Goal: Transaction & Acquisition: Purchase product/service

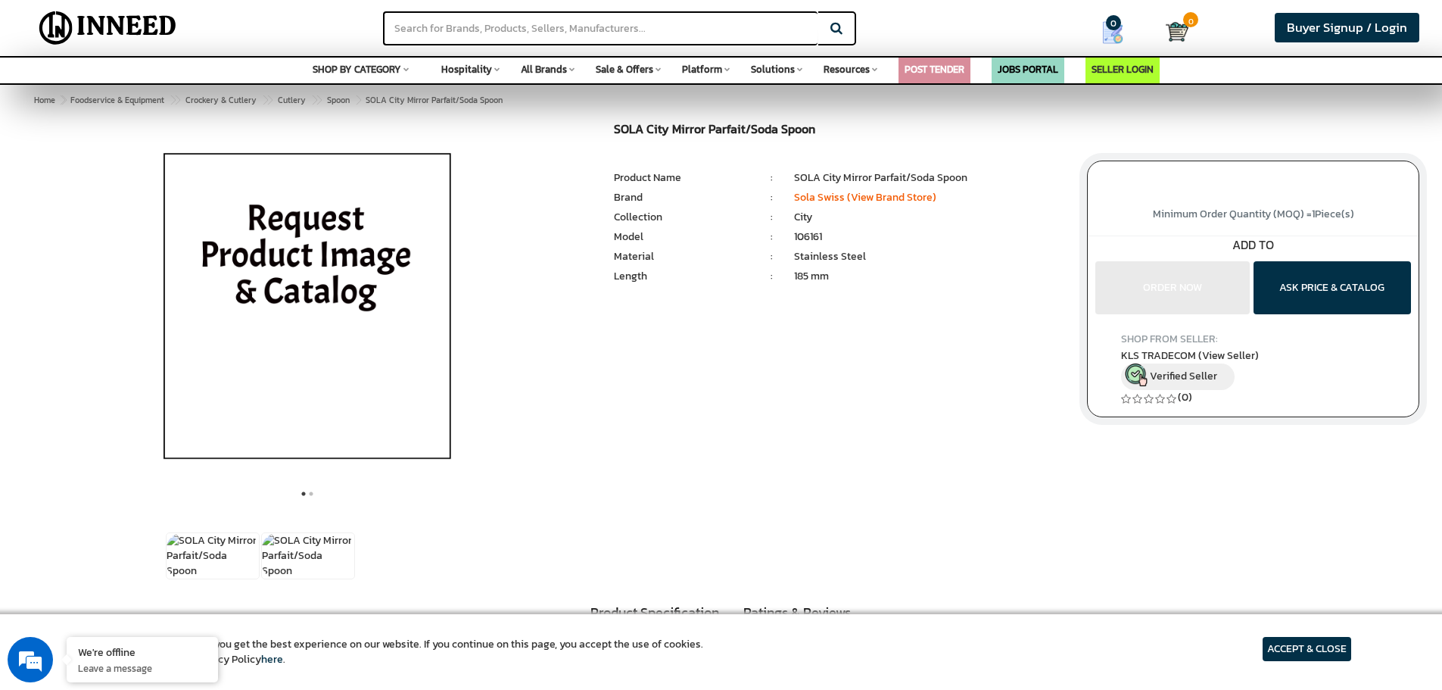
click at [354, 285] on img at bounding box center [307, 312] width 354 height 379
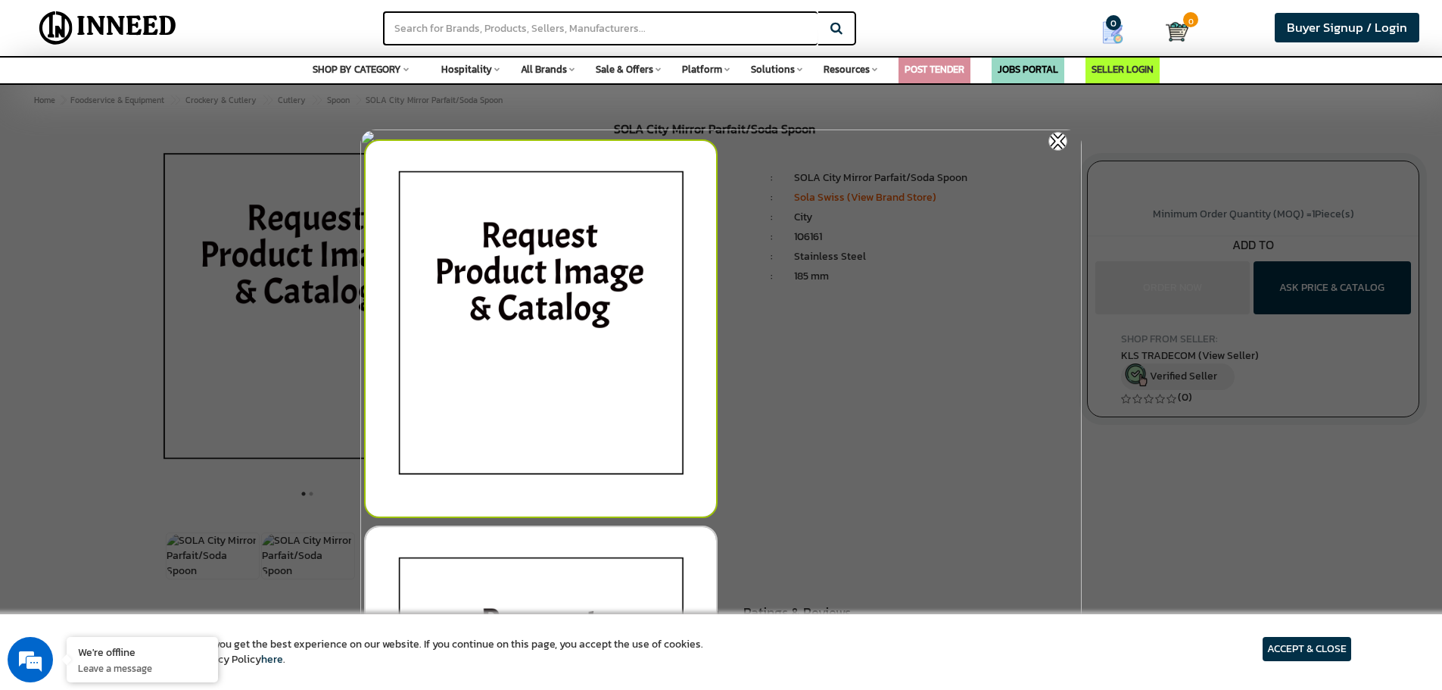
click at [575, 294] on img at bounding box center [541, 328] width 354 height 379
click at [1064, 139] on img at bounding box center [1057, 141] width 19 height 19
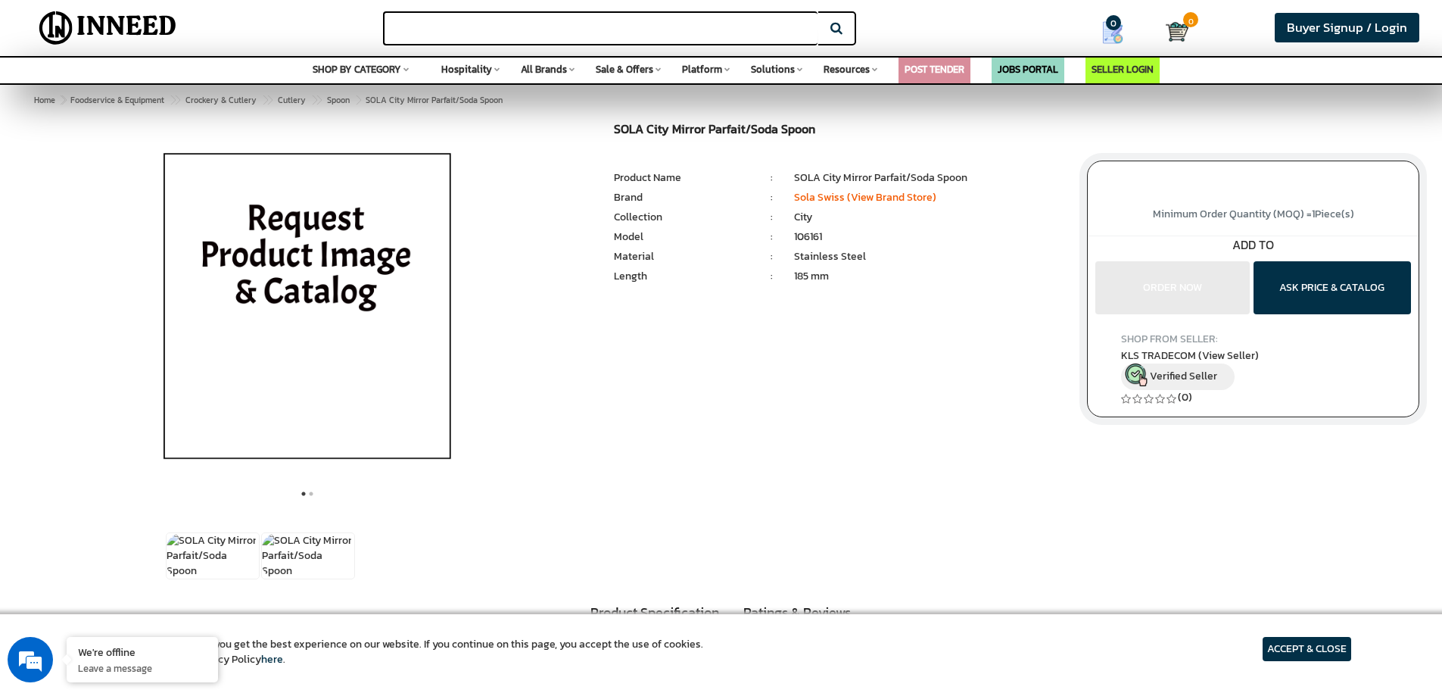
click at [562, 37] on input "text" at bounding box center [600, 28] width 435 height 34
click at [432, 22] on input "par" at bounding box center [600, 28] width 435 height 34
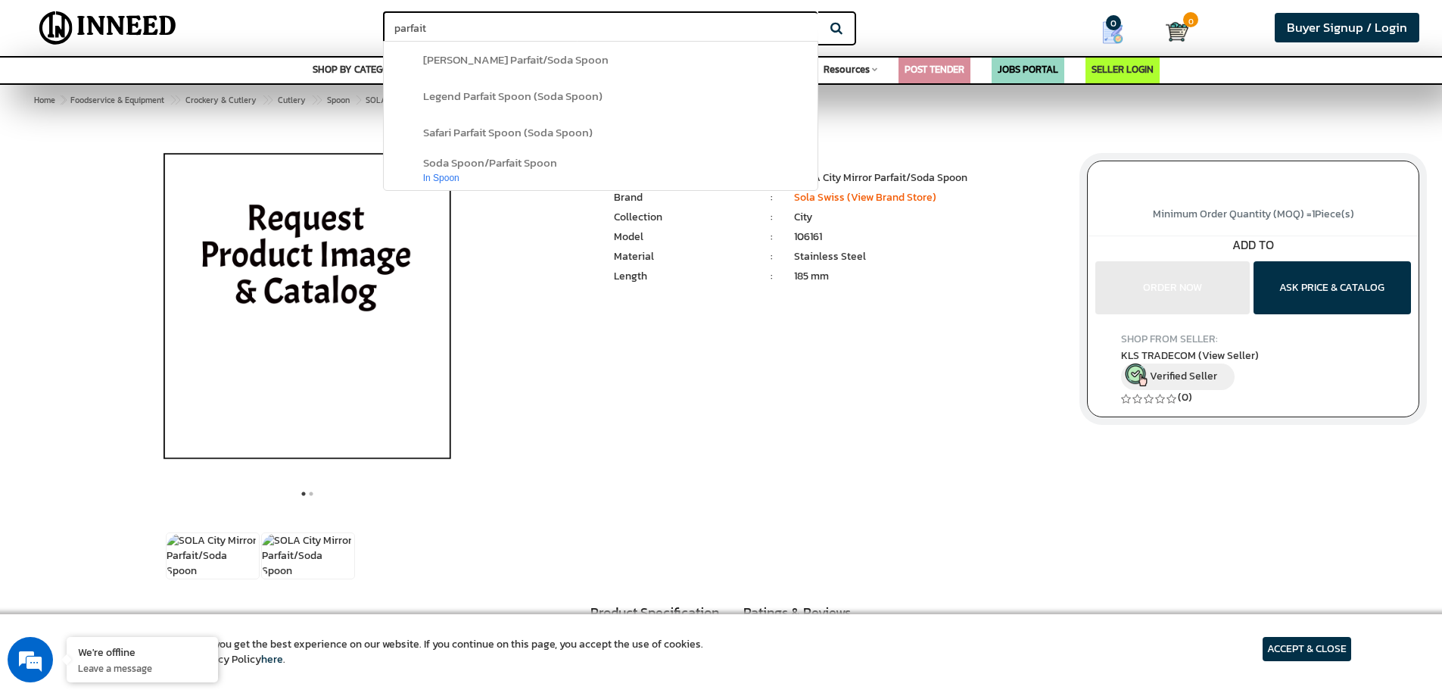
type input "parfait"
click at [818, 11] on button "Search" at bounding box center [837, 28] width 38 height 34
click at [518, 92] on span "legend parfait spoon (soda spoon)" at bounding box center [512, 95] width 179 height 17
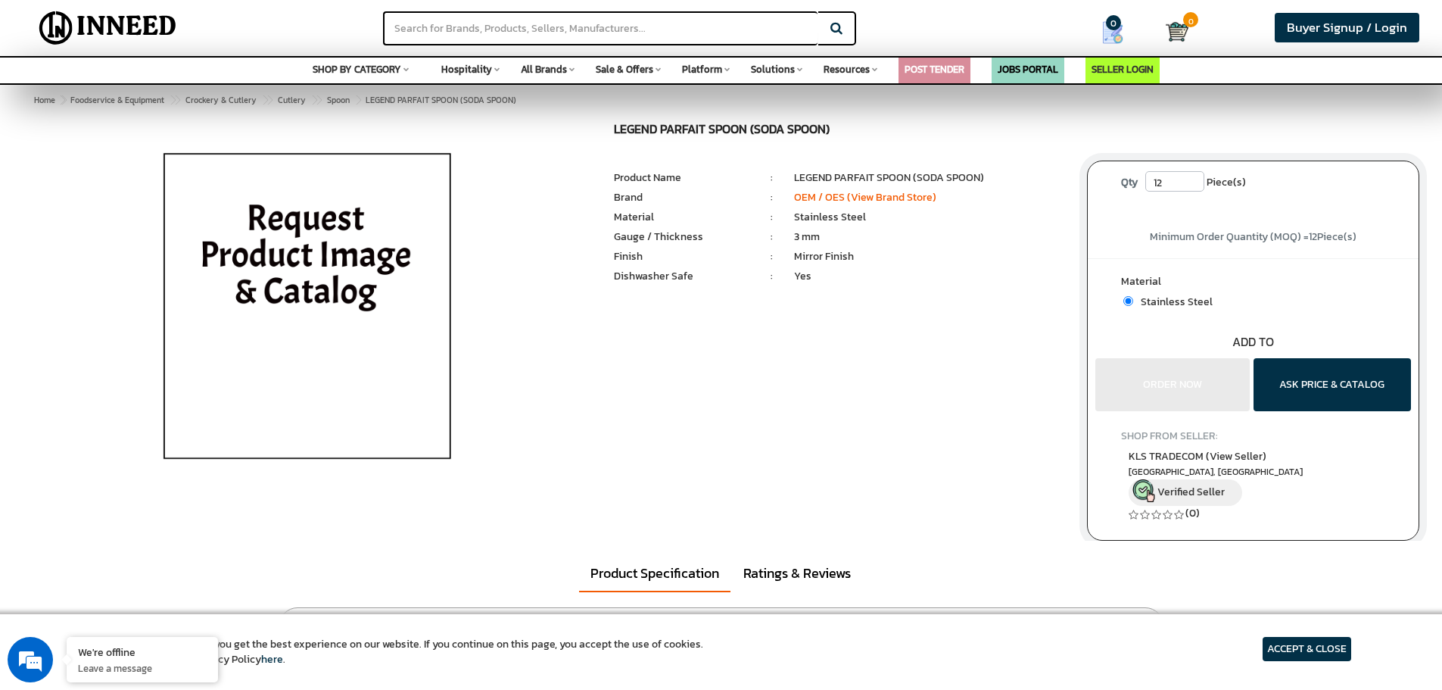
click at [486, 67] on span "Hospitality" at bounding box center [466, 69] width 51 height 14
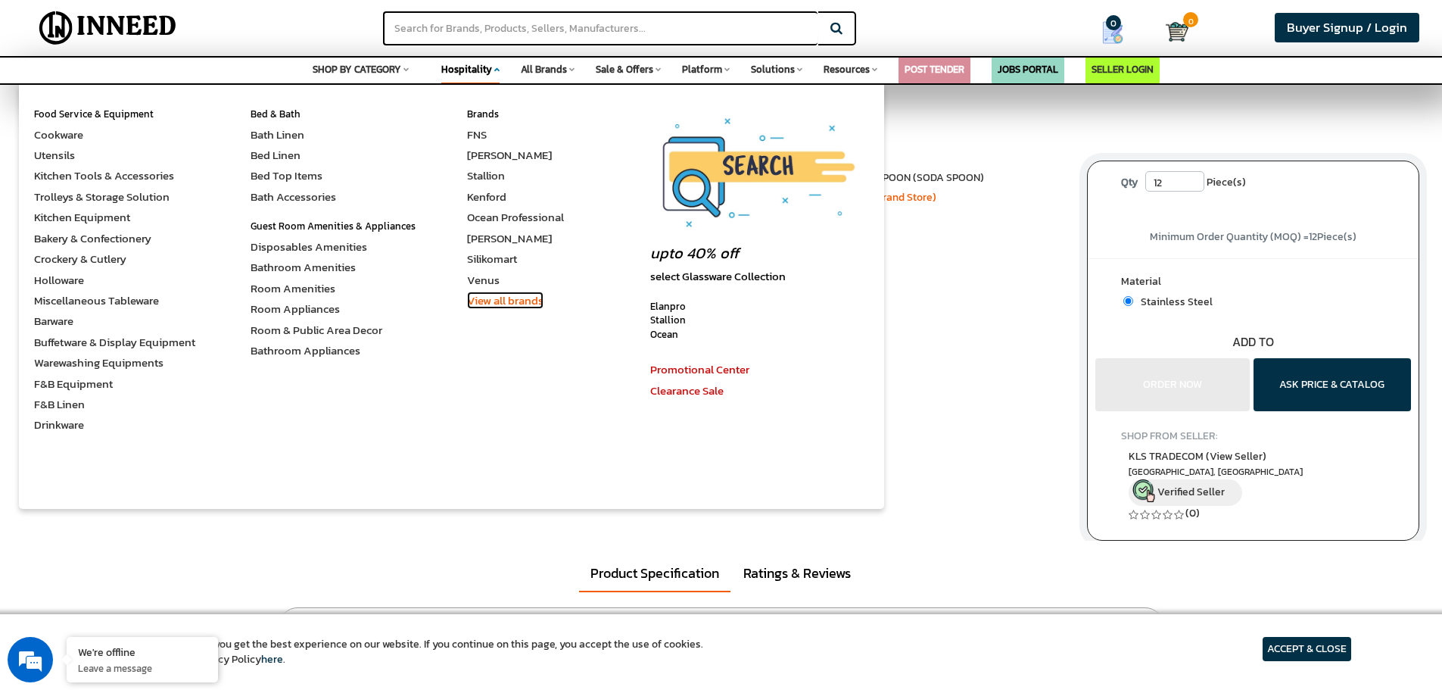
click at [525, 297] on link "View all brands" at bounding box center [505, 299] width 76 height 17
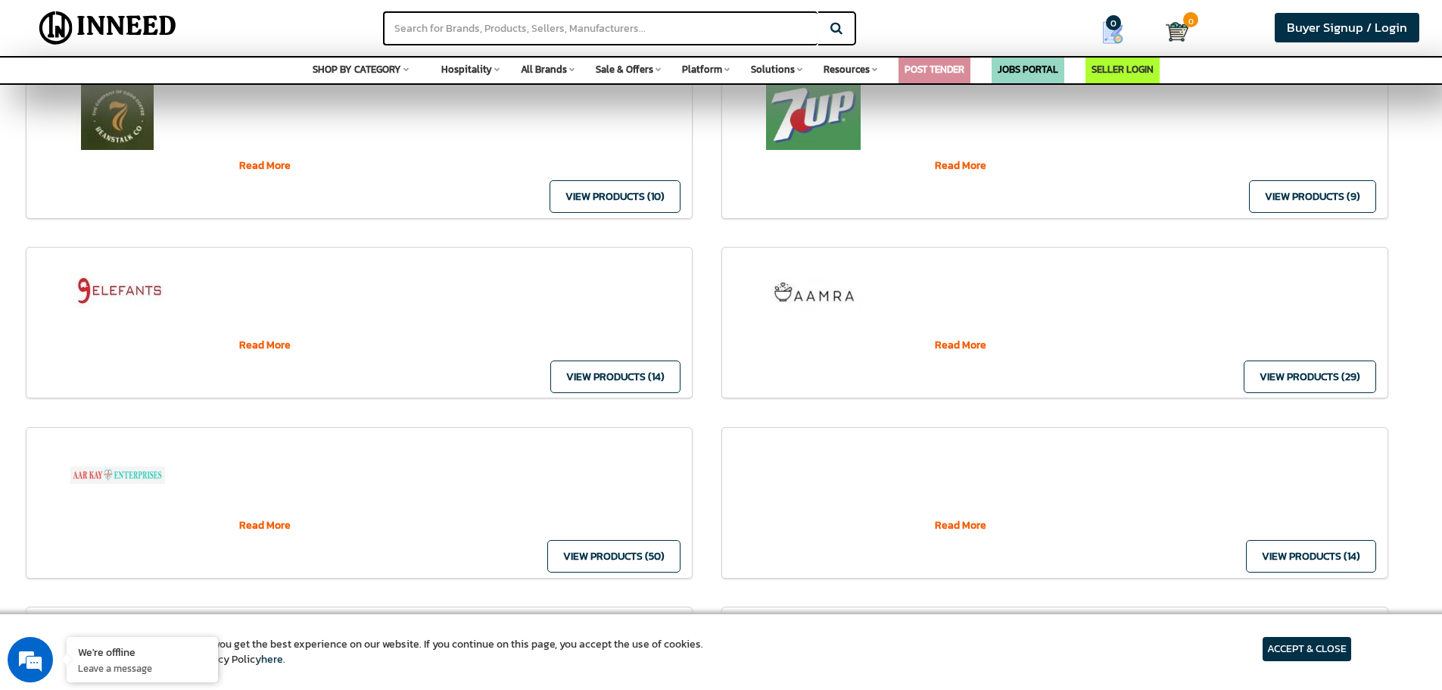
scroll to position [680, 0]
click at [562, 16] on input "text" at bounding box center [600, 28] width 435 height 34
type input "sola"
click at [834, 30] on button "Search" at bounding box center [837, 28] width 38 height 34
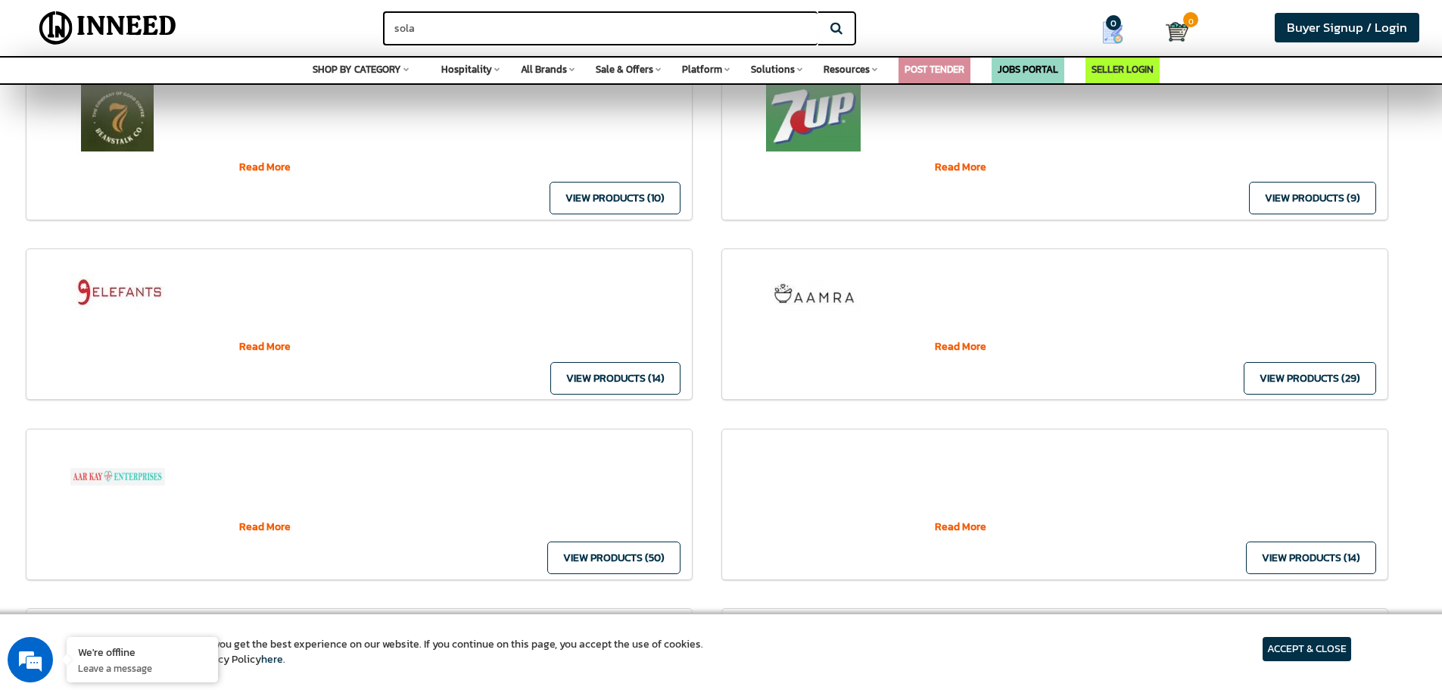
click at [840, 21] on button "Search" at bounding box center [837, 28] width 38 height 34
click at [534, 24] on input "sola" at bounding box center [600, 28] width 435 height 34
click at [818, 11] on button "Search" at bounding box center [837, 28] width 38 height 34
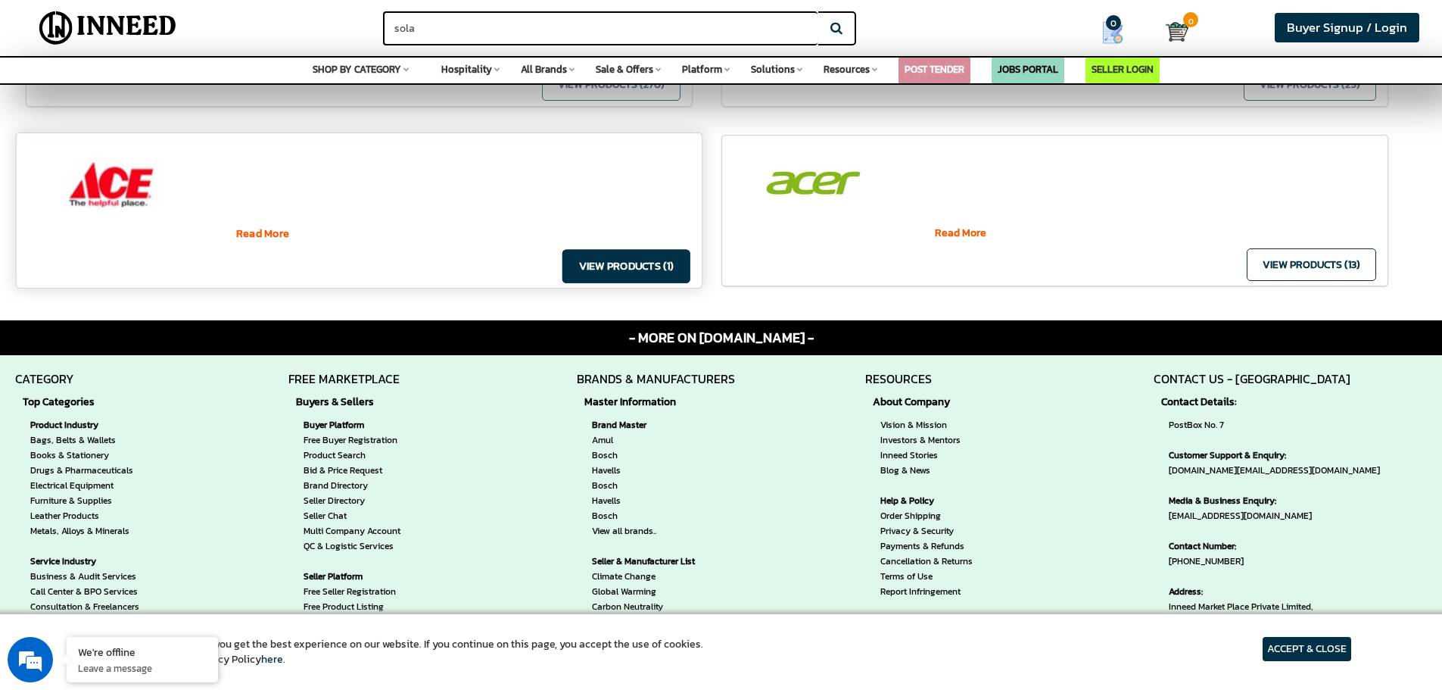
scroll to position [1740, 0]
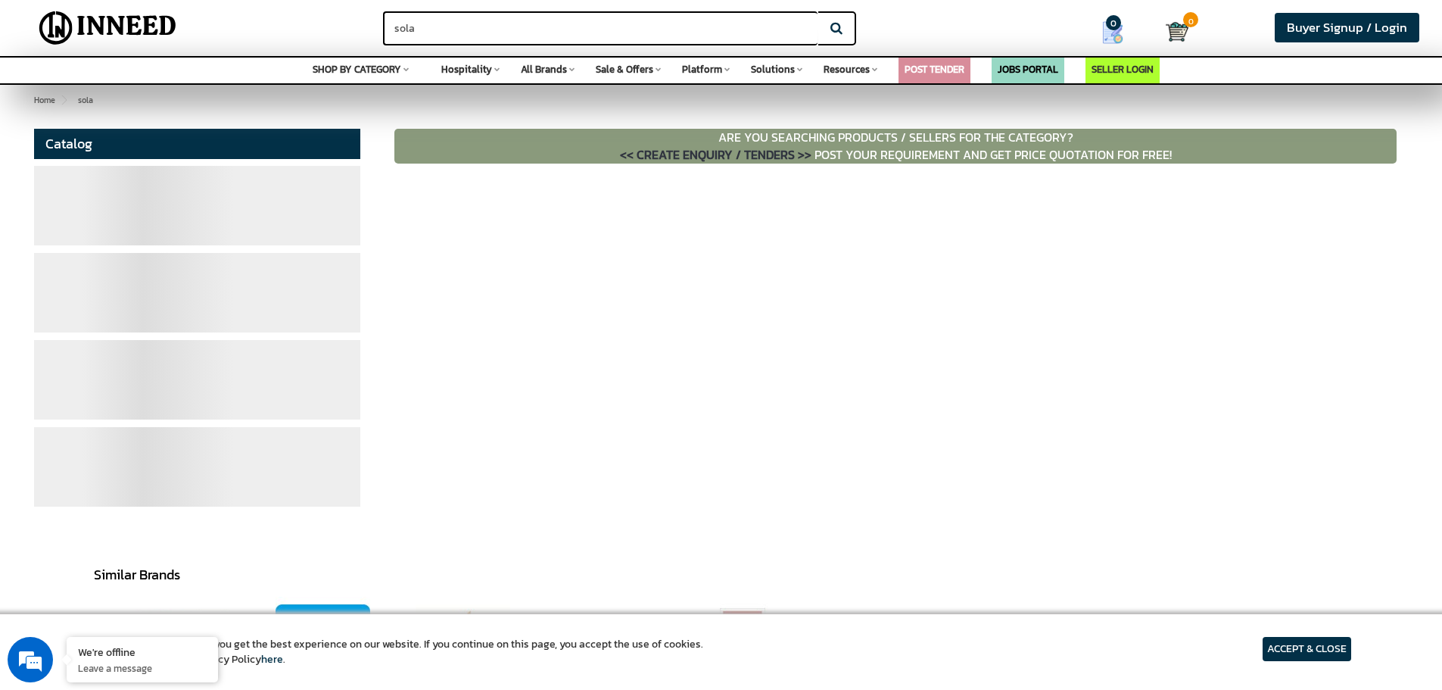
click at [490, 69] on span "Hospitality" at bounding box center [466, 69] width 51 height 14
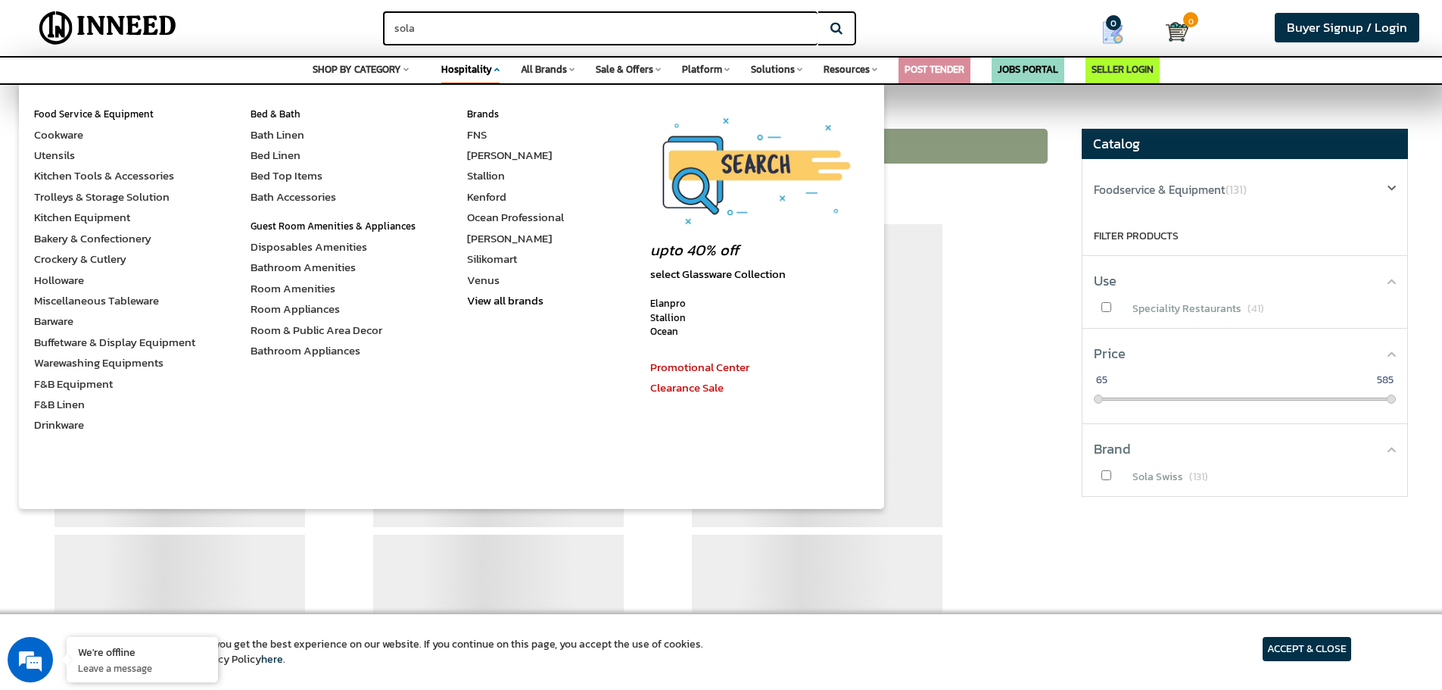
click at [919, 180] on div "Loading Products...." at bounding box center [546, 186] width 1025 height 30
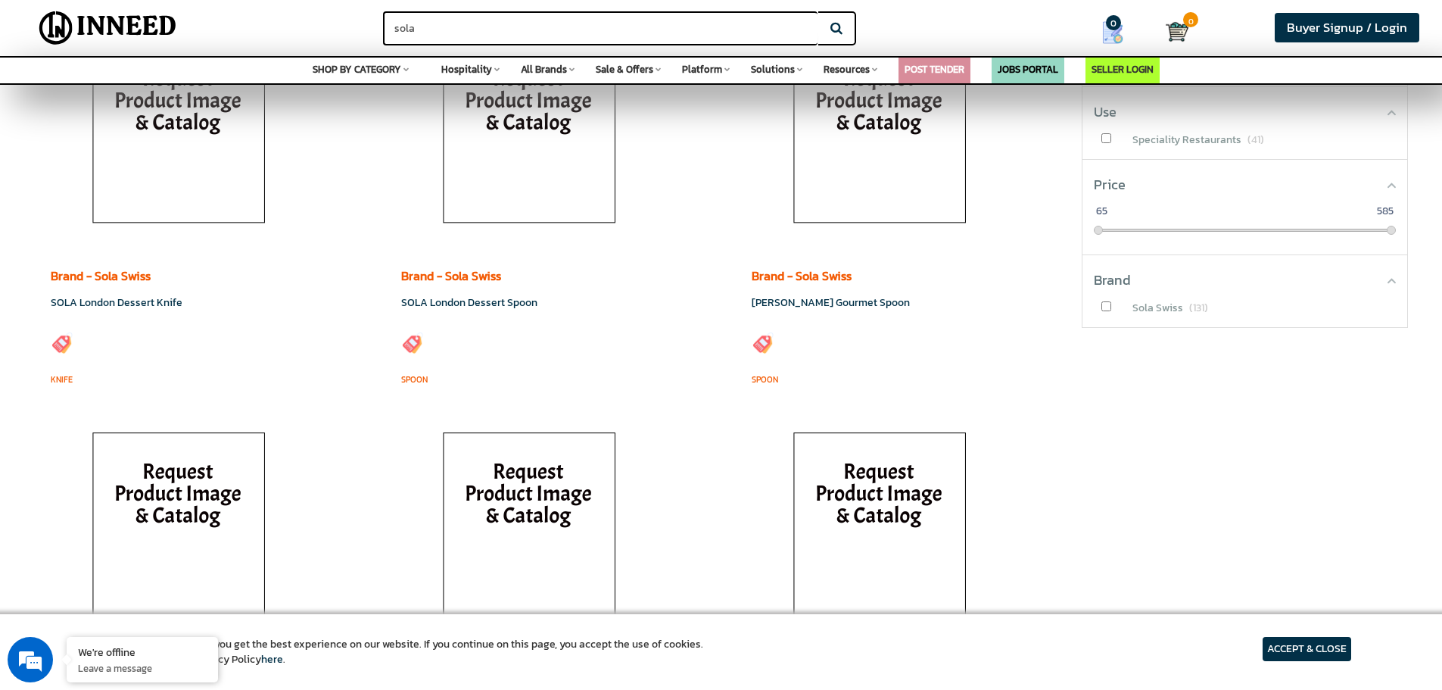
scroll to position [379, 0]
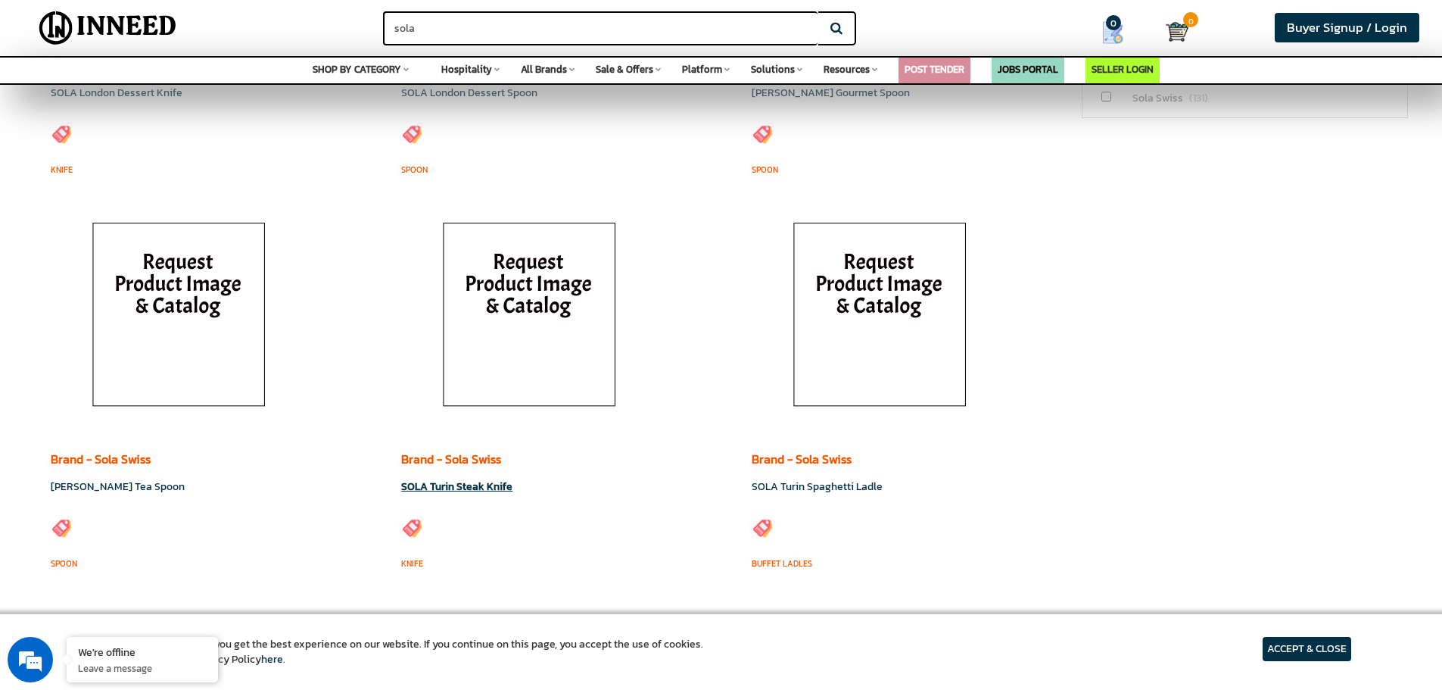
click at [555, 282] on img at bounding box center [529, 317] width 212 height 227
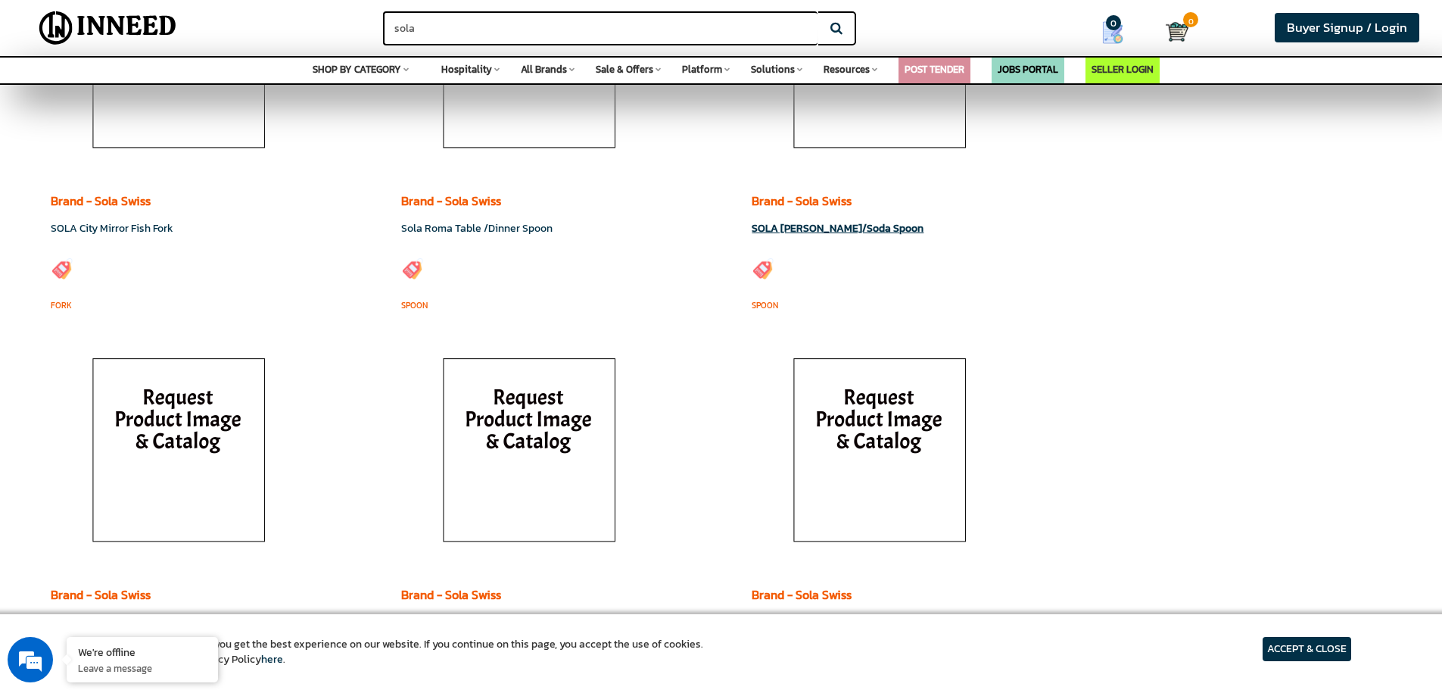
scroll to position [1741, 0]
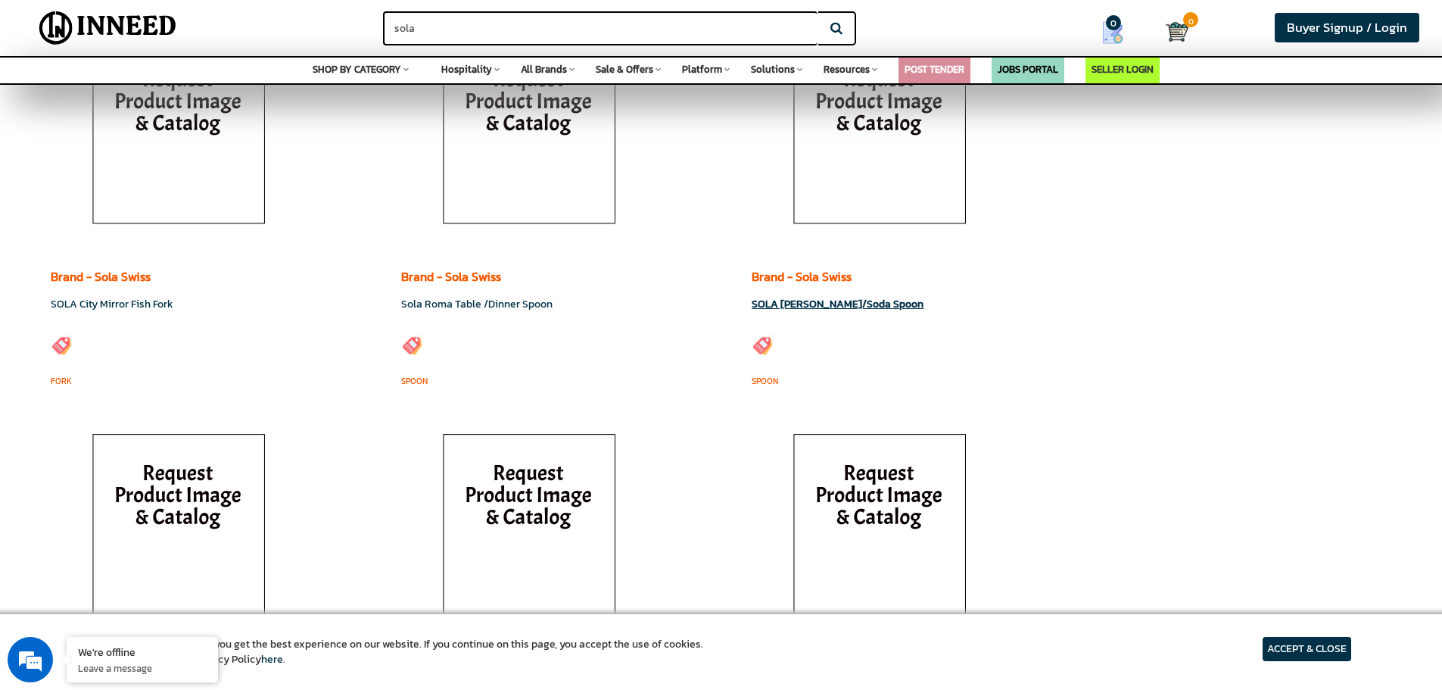
click at [921, 161] on img at bounding box center [880, 135] width 212 height 227
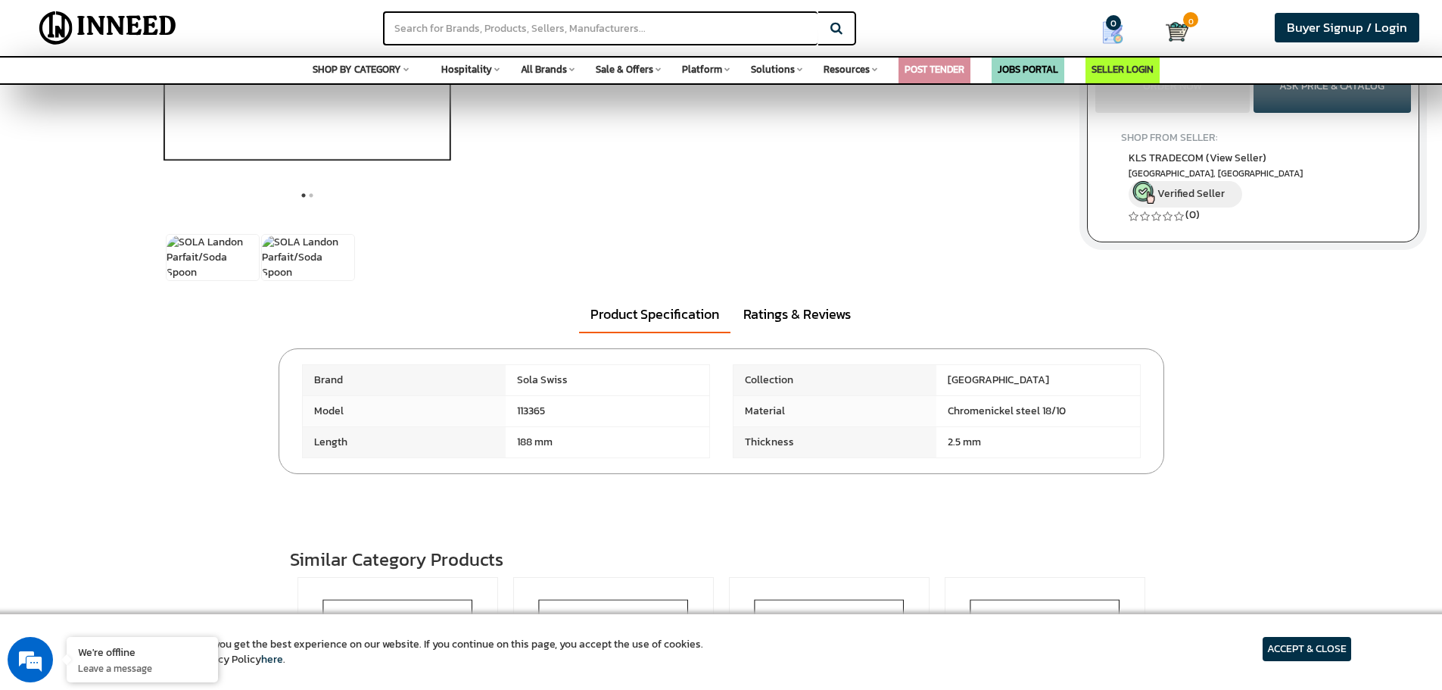
scroll to position [303, 0]
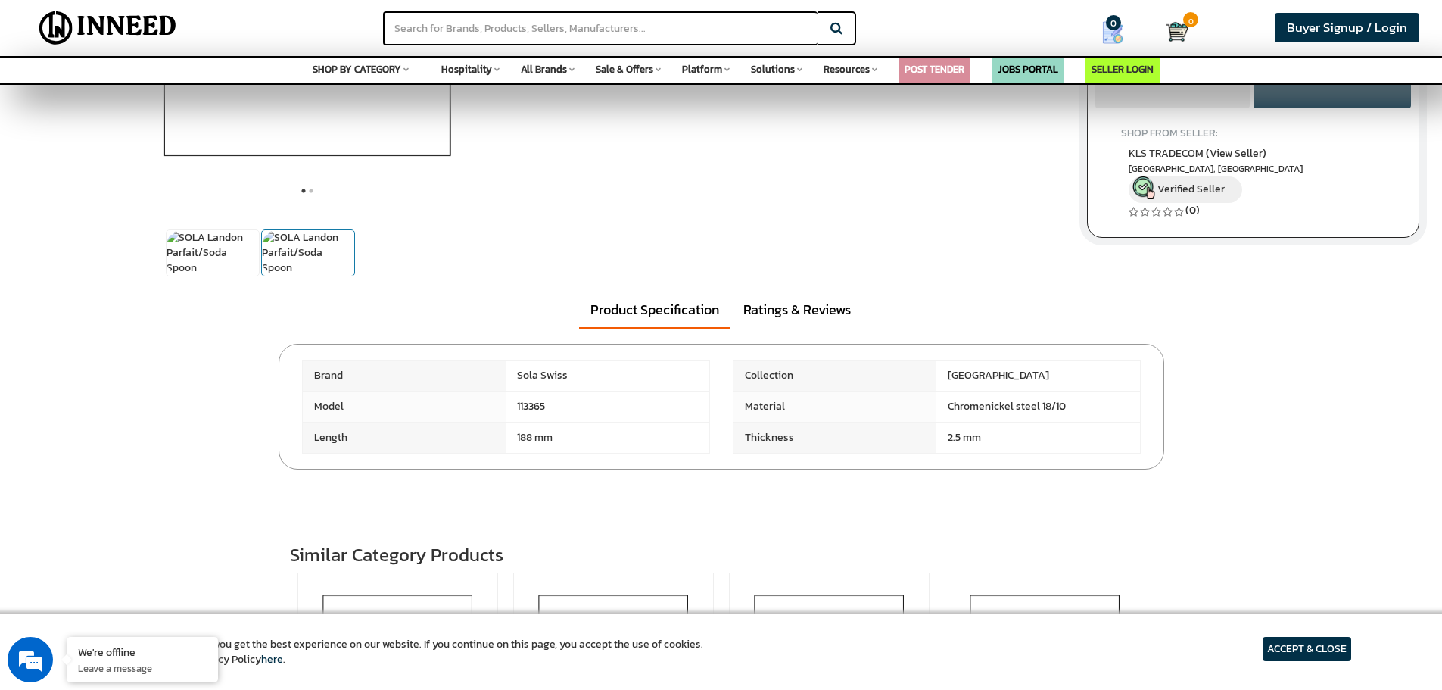
click at [286, 241] on img at bounding box center [308, 252] width 92 height 45
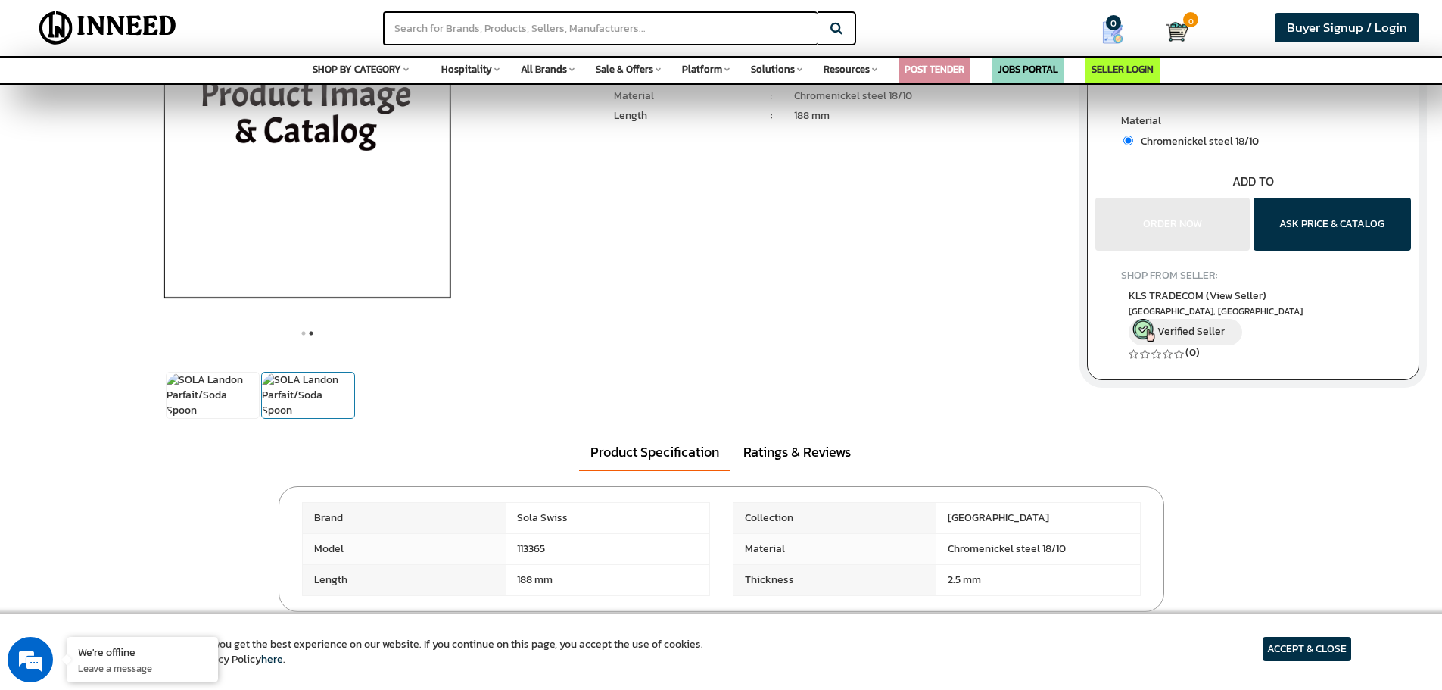
scroll to position [0, 0]
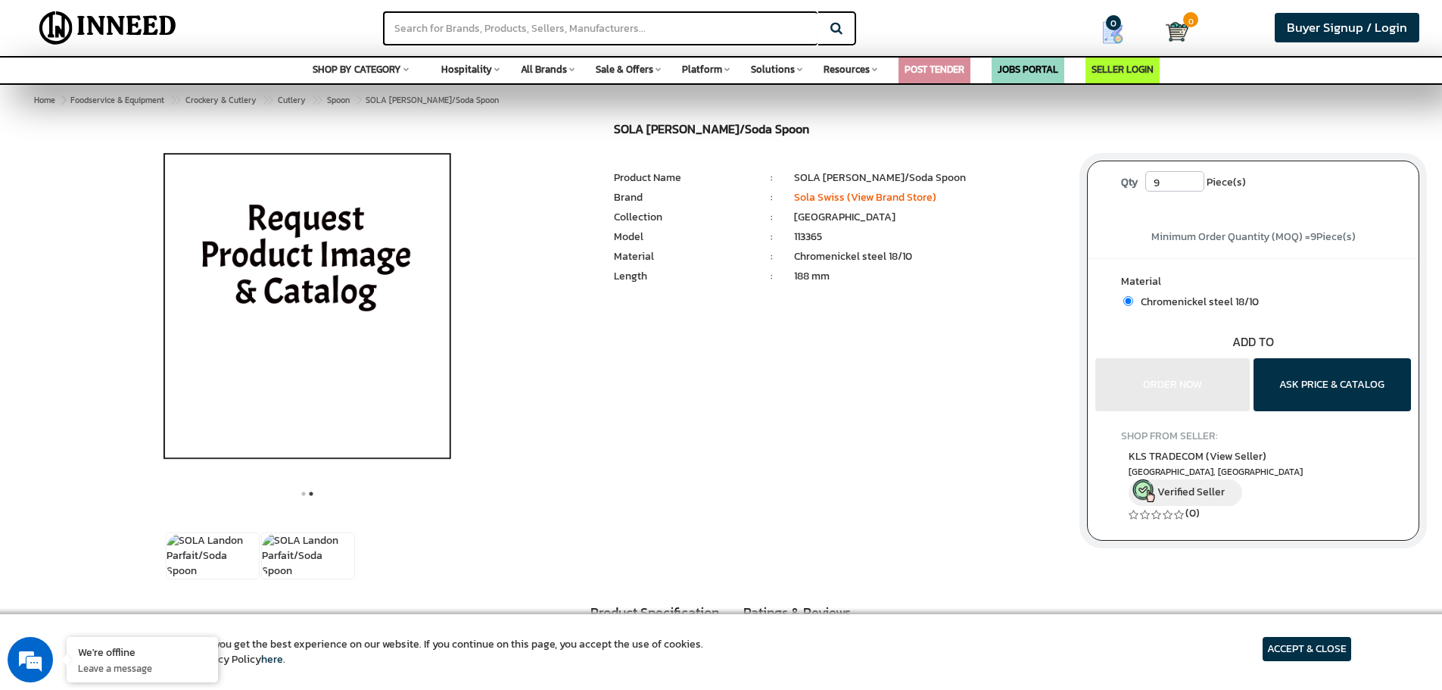
click at [289, 241] on img at bounding box center [307, 312] width 354 height 379
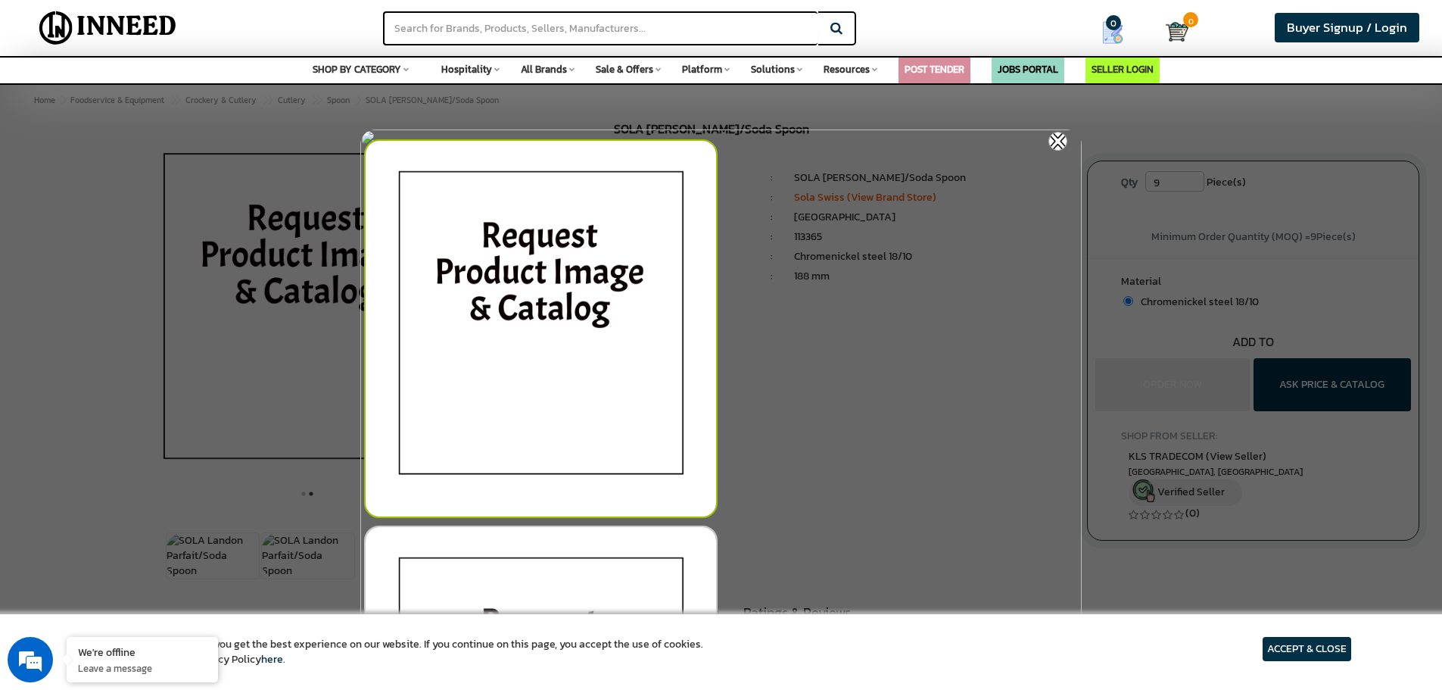
click at [618, 253] on img at bounding box center [541, 328] width 354 height 379
click at [606, 255] on img at bounding box center [541, 328] width 354 height 379
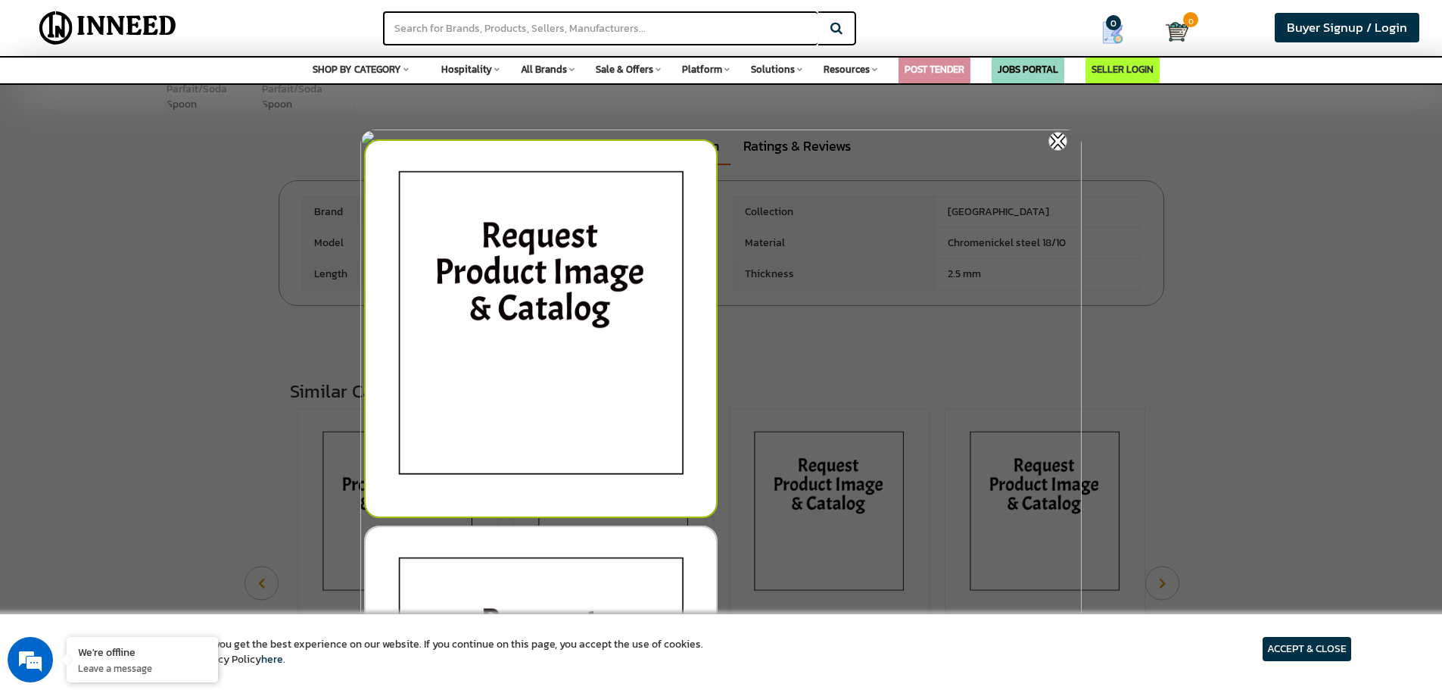
scroll to position [833, 0]
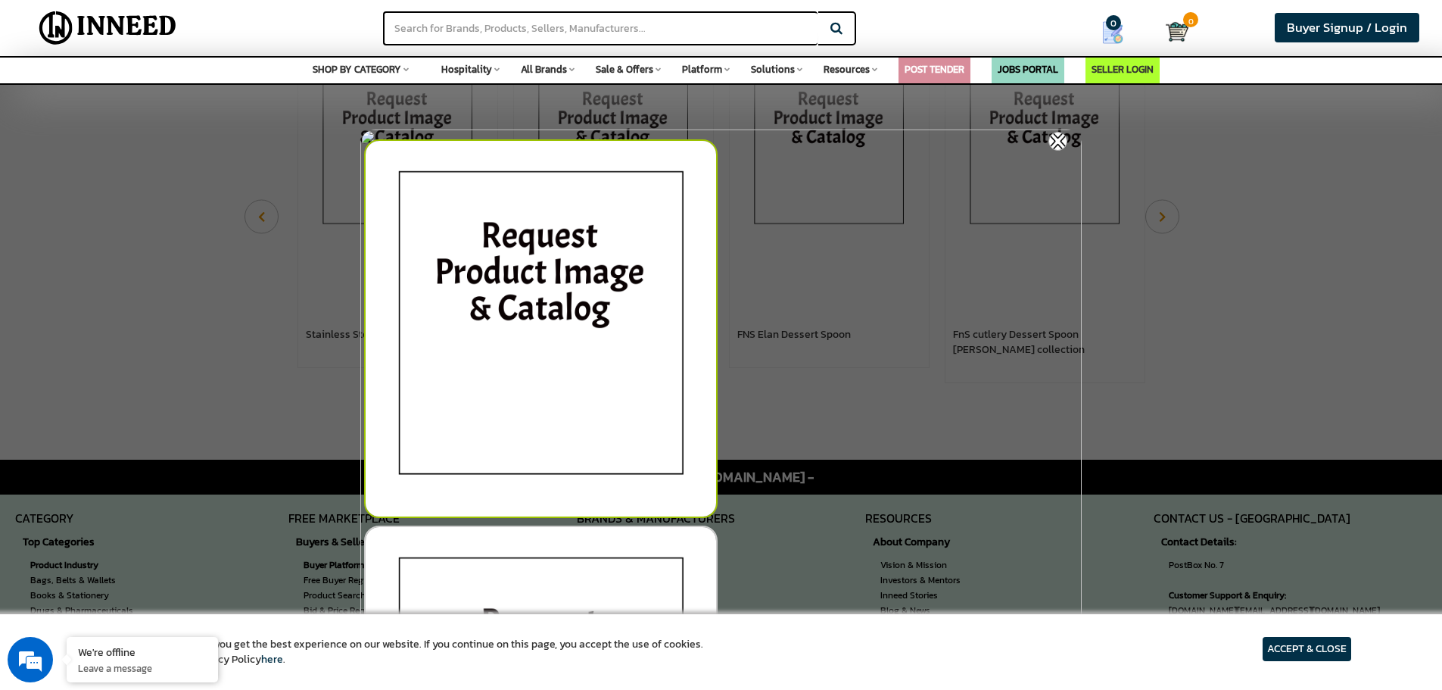
click at [1055, 142] on img at bounding box center [1057, 141] width 19 height 19
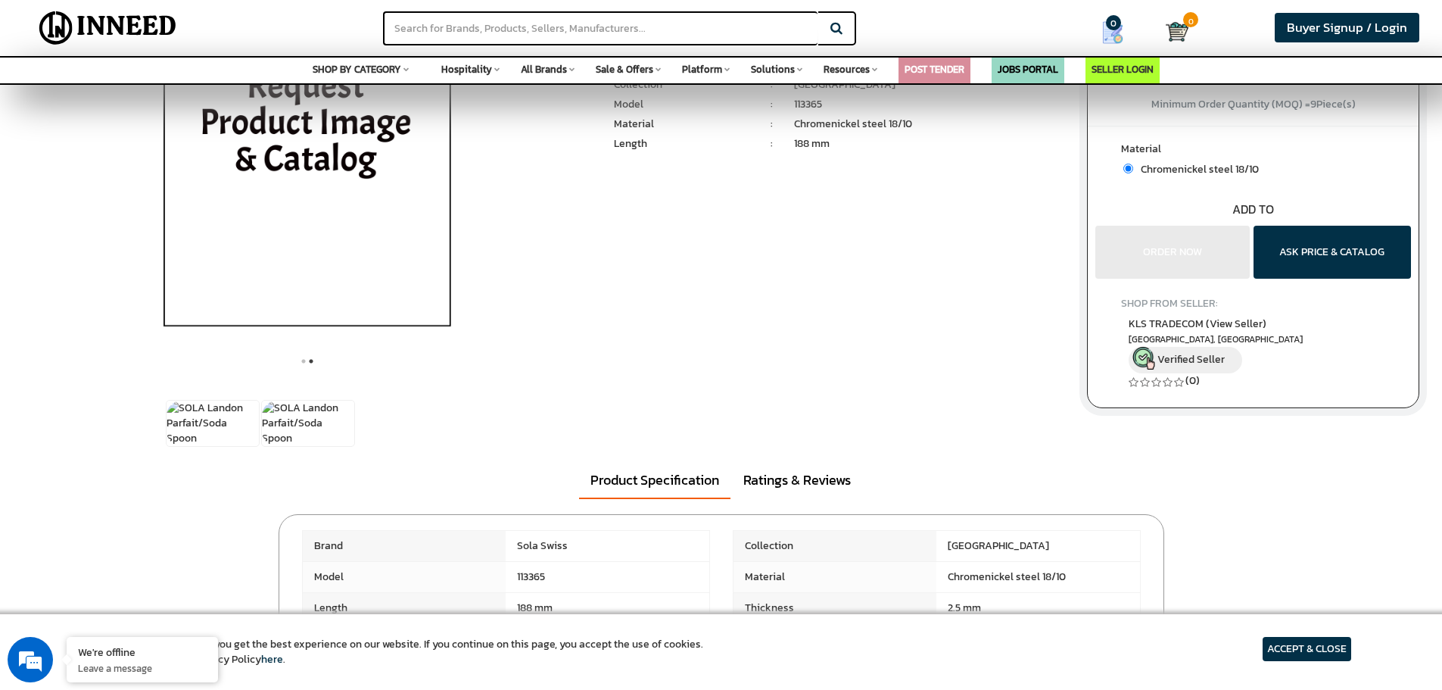
scroll to position [0, 0]
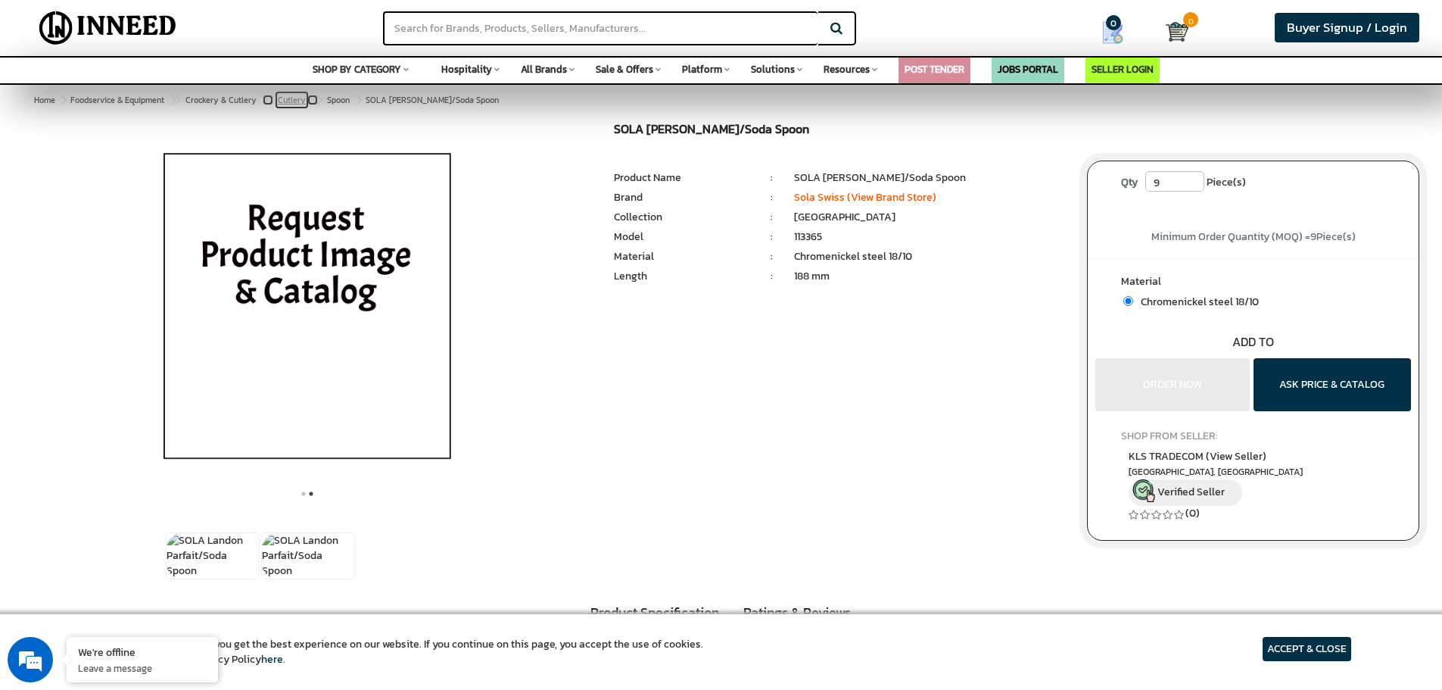
click at [286, 97] on span "Cutlery" at bounding box center [292, 100] width 28 height 12
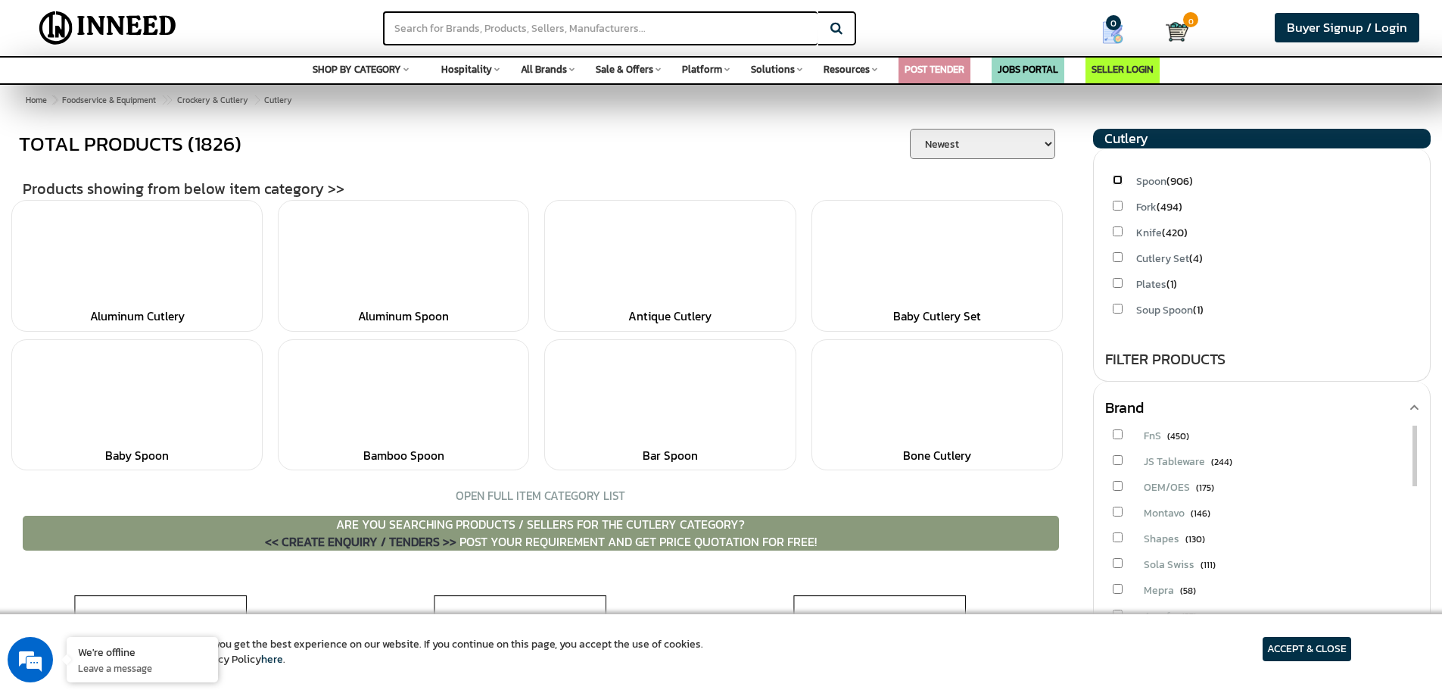
click at [1115, 181] on input "checkbox" at bounding box center [1118, 180] width 10 height 10
checkbox input "true"
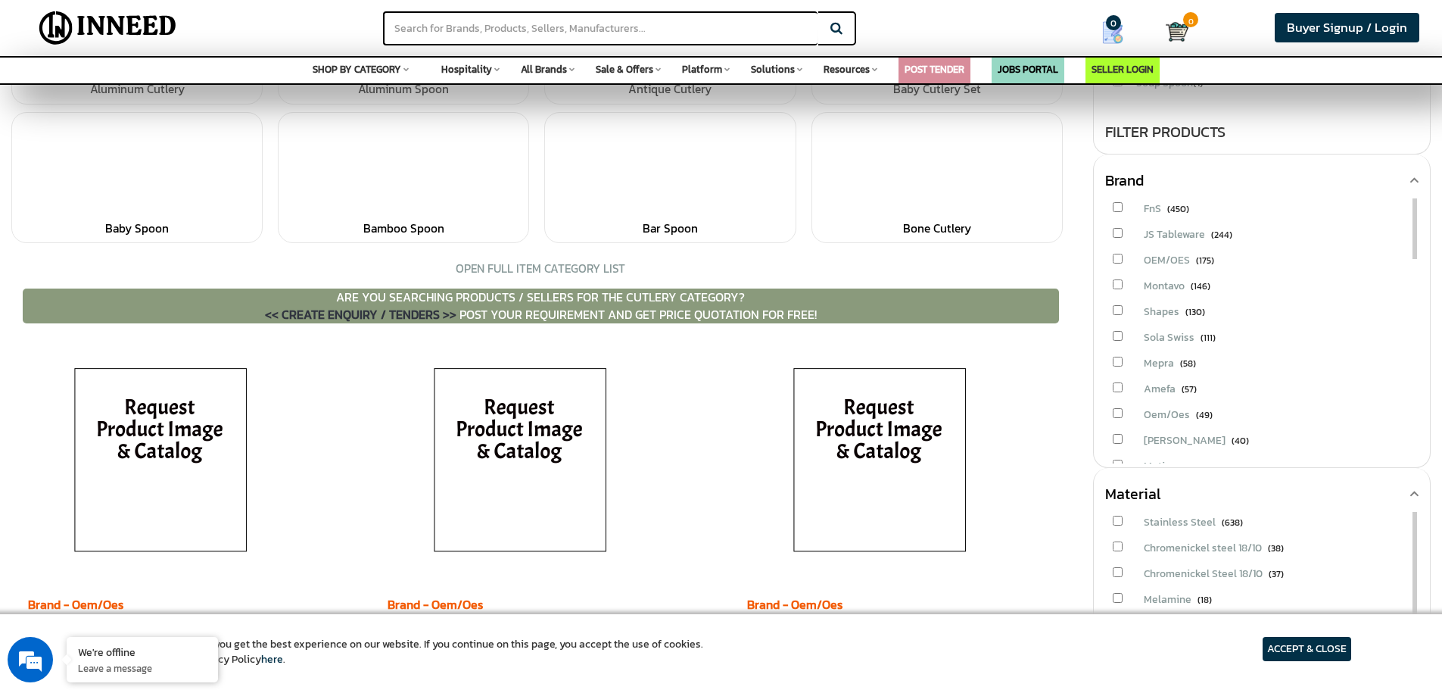
click at [1124, 211] on div "FnS (450)" at bounding box center [1261, 207] width 313 height 18
click at [1120, 203] on input "checkbox" at bounding box center [1118, 207] width 10 height 10
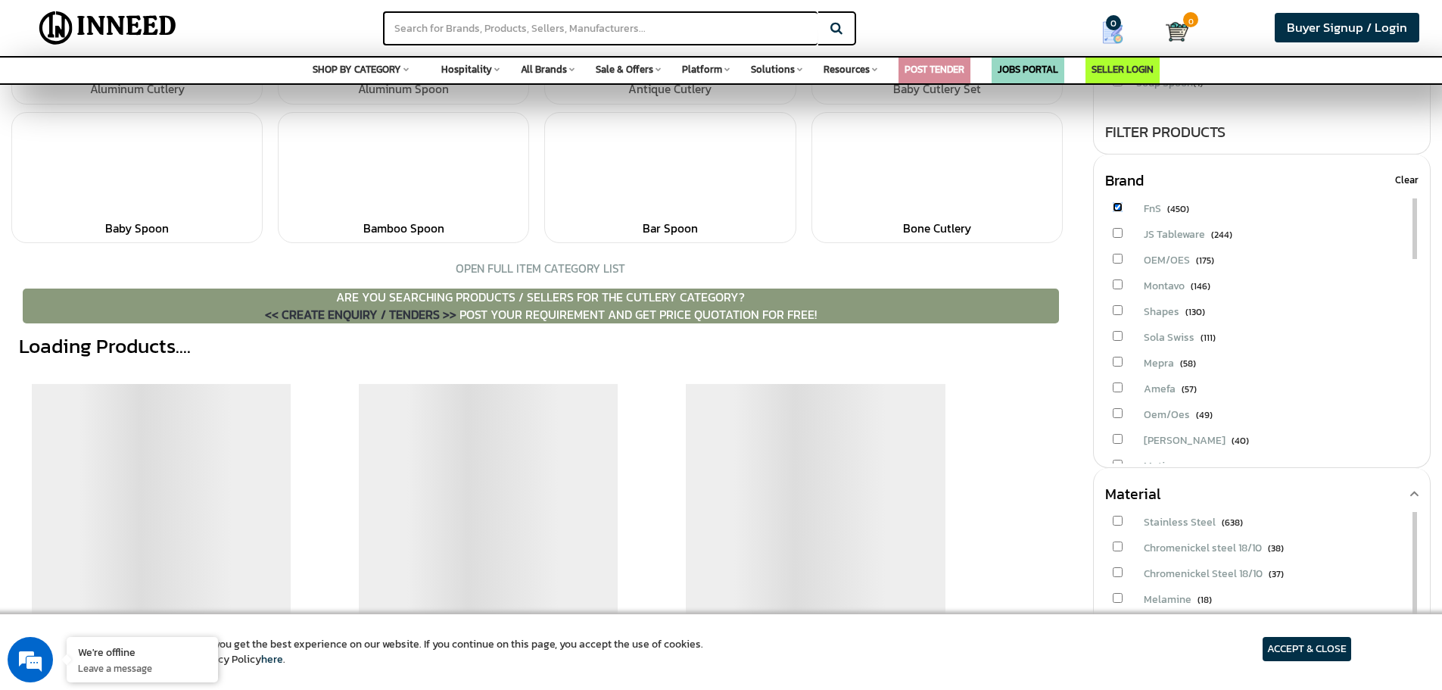
click at [1117, 204] on input "checkbox" at bounding box center [1118, 207] width 10 height 10
checkbox input "false"
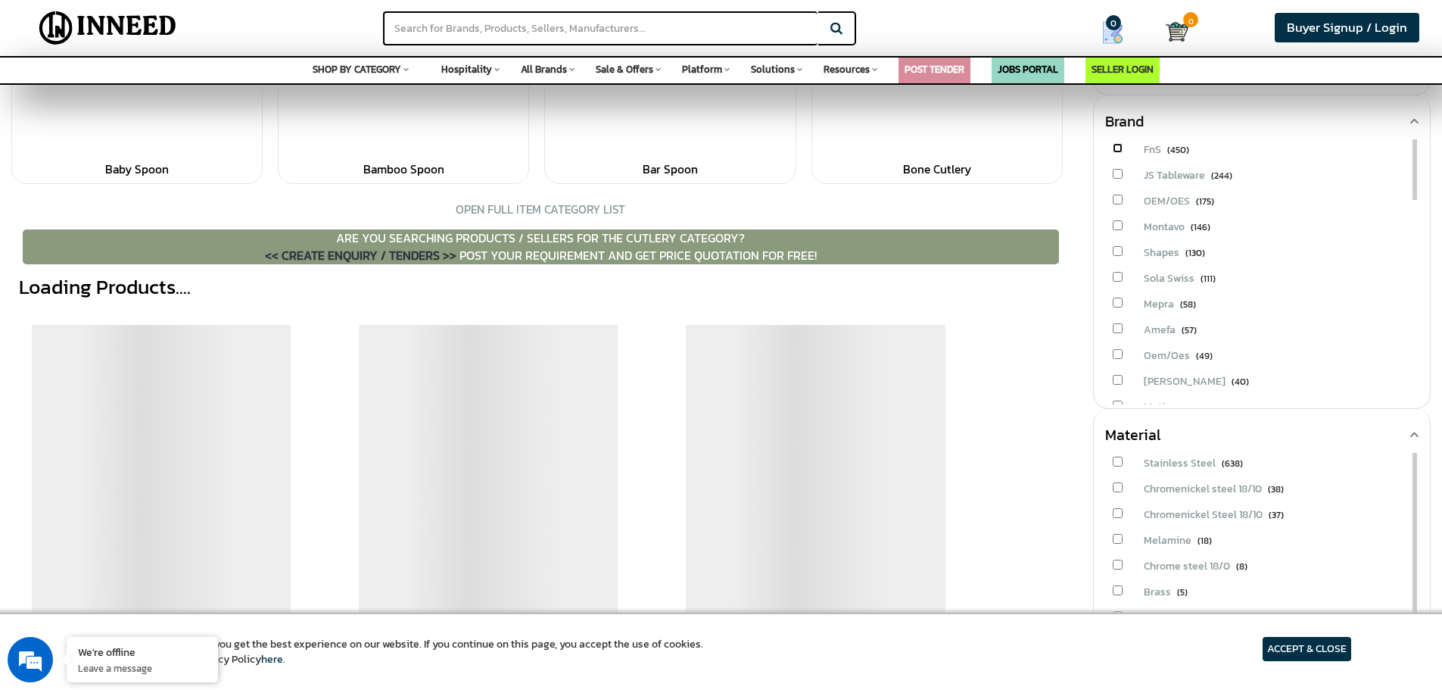
scroll to position [288, 0]
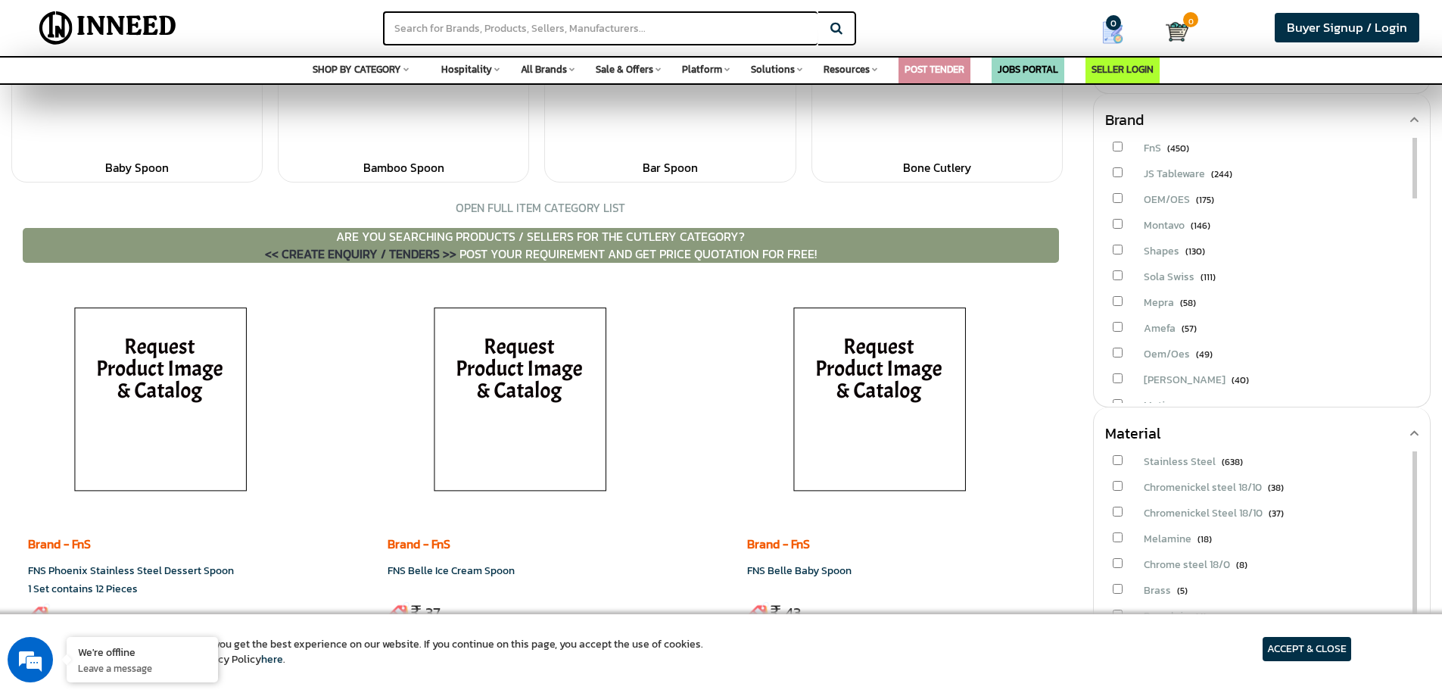
click at [1111, 274] on div "Sola Swiss (111)" at bounding box center [1261, 275] width 313 height 18
click at [1118, 274] on input "checkbox" at bounding box center [1118, 275] width 10 height 10
checkbox input "true"
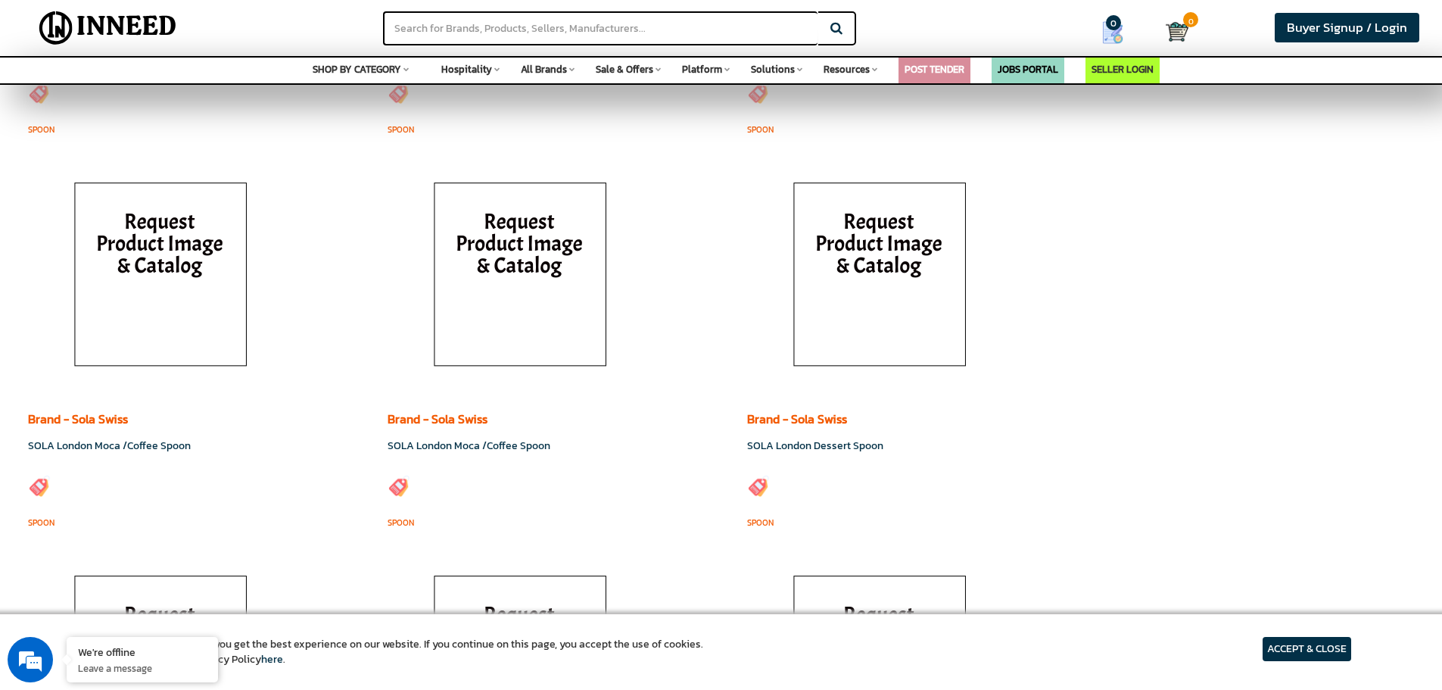
scroll to position [1423, 0]
